Goal: Task Accomplishment & Management: Manage account settings

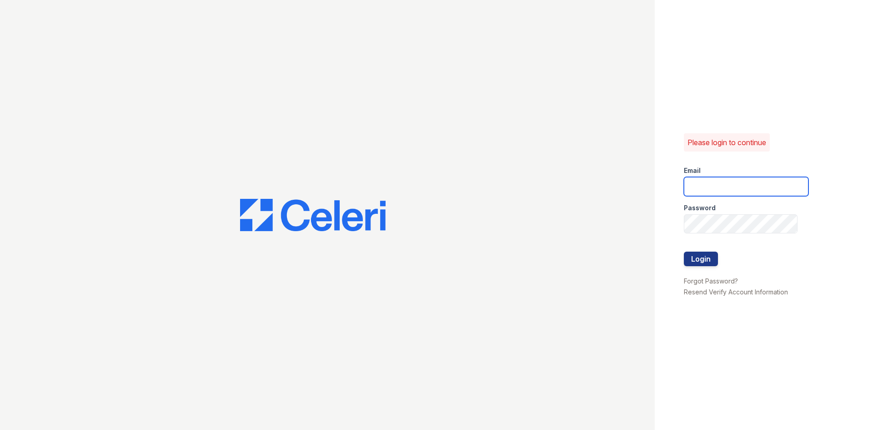
click at [710, 187] on input "email" at bounding box center [746, 186] width 125 height 19
type input "[PERSON_NAME][EMAIL_ADDRESS][DOMAIN_NAME]"
click at [727, 279] on link "Forgot Password?" at bounding box center [711, 281] width 54 height 8
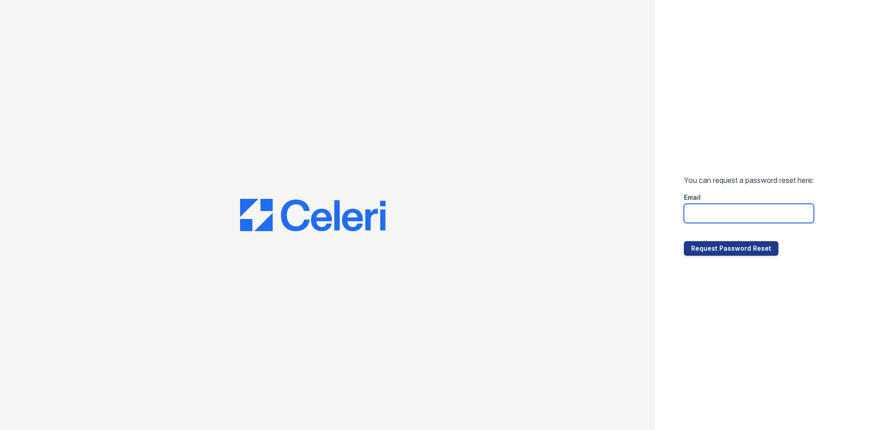
click at [740, 212] on input "email" at bounding box center [749, 213] width 130 height 19
type input "[PERSON_NAME][EMAIL_ADDRESS][DOMAIN_NAME]"
click at [731, 250] on button "Request Password Reset" at bounding box center [731, 248] width 95 height 15
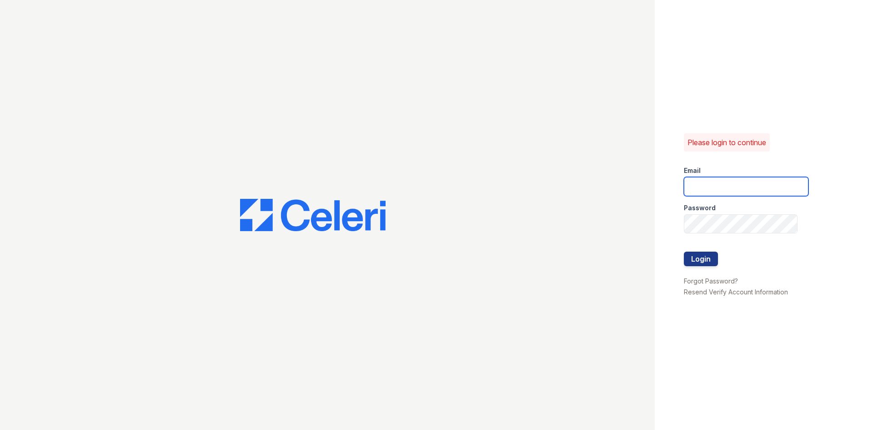
click at [745, 181] on input "email" at bounding box center [746, 186] width 125 height 19
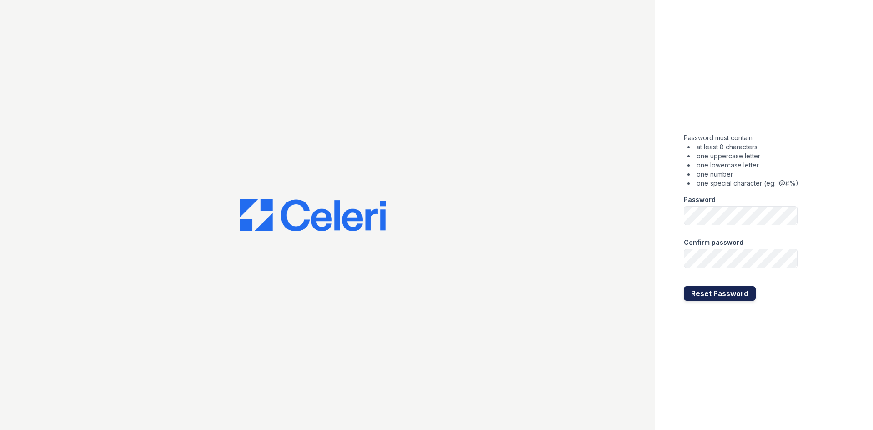
click at [727, 290] on button "Reset Password" at bounding box center [720, 293] width 72 height 15
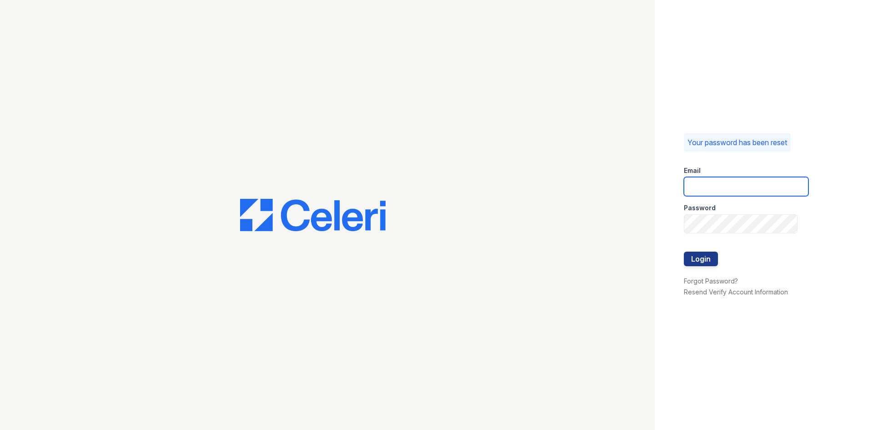
click at [711, 185] on input "email" at bounding box center [746, 186] width 125 height 19
type input "[PERSON_NAME][EMAIL_ADDRESS][DOMAIN_NAME]"
click at [684, 251] on button "Login" at bounding box center [701, 258] width 34 height 15
